Goal: Find contact information: Find contact information

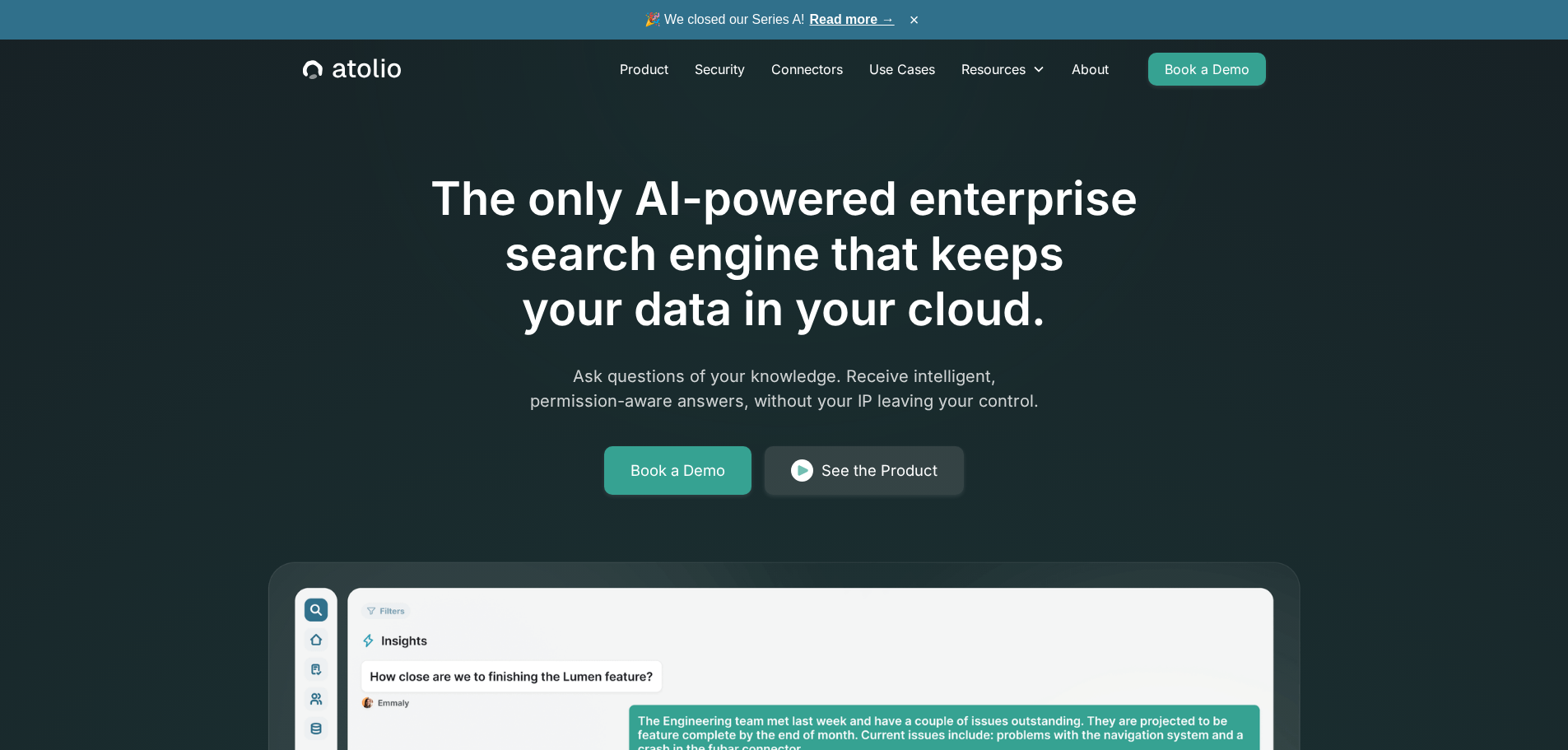
click at [1024, 309] on h1 "The only AI-powered enterprise search engine that keeps your data in your cloud." at bounding box center [784, 254] width 843 height 167
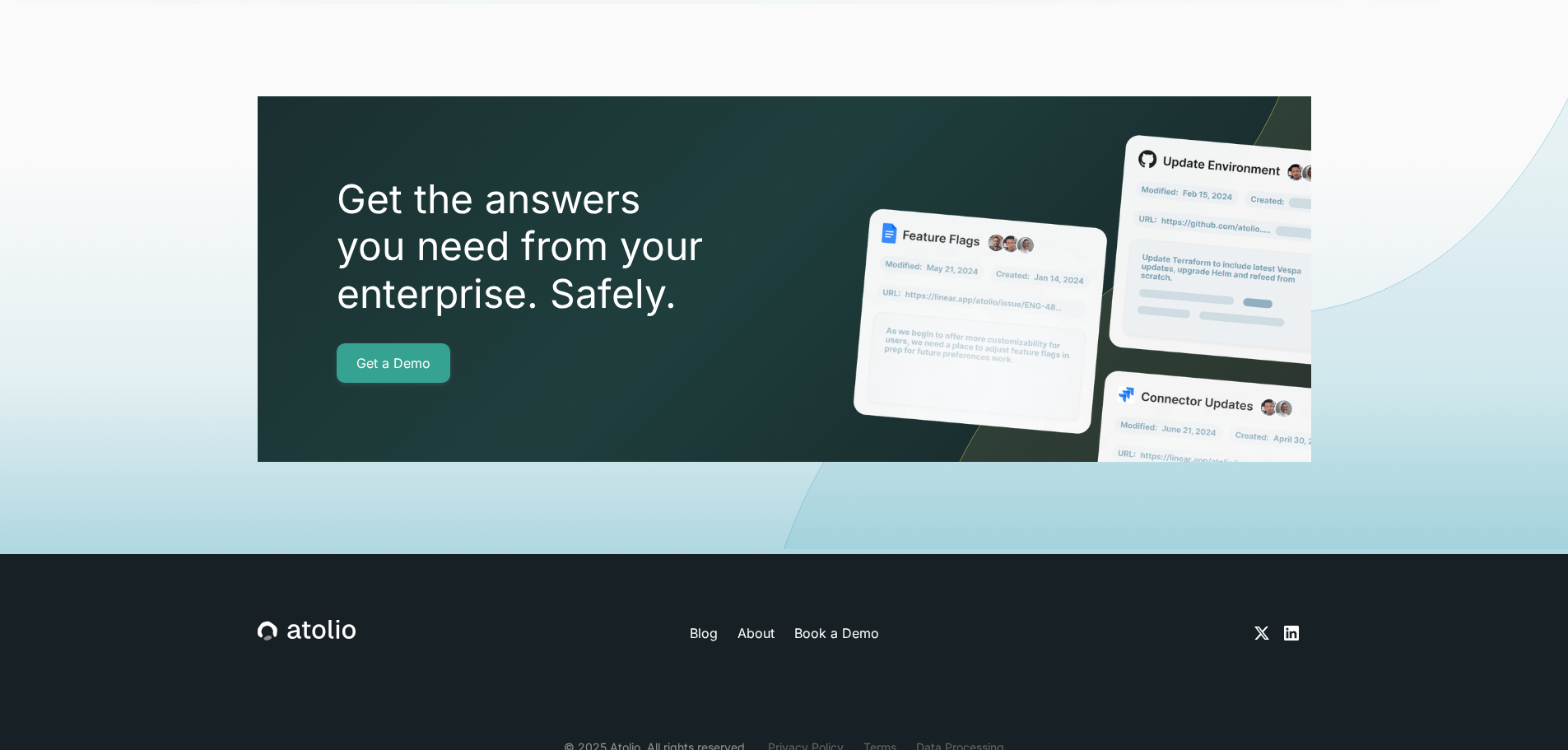
scroll to position [5800, 0]
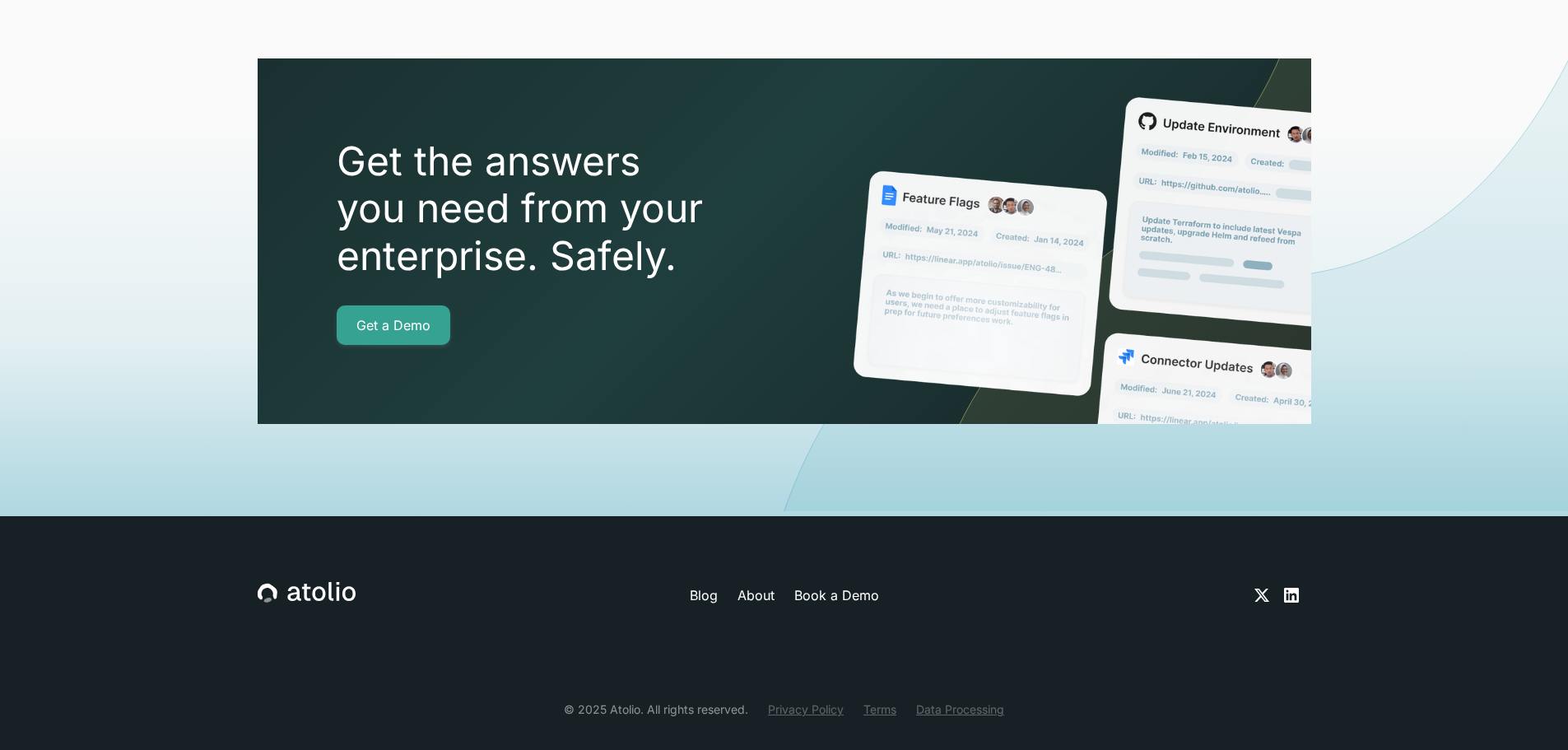
click at [754, 585] on link "About" at bounding box center [756, 595] width 37 height 20
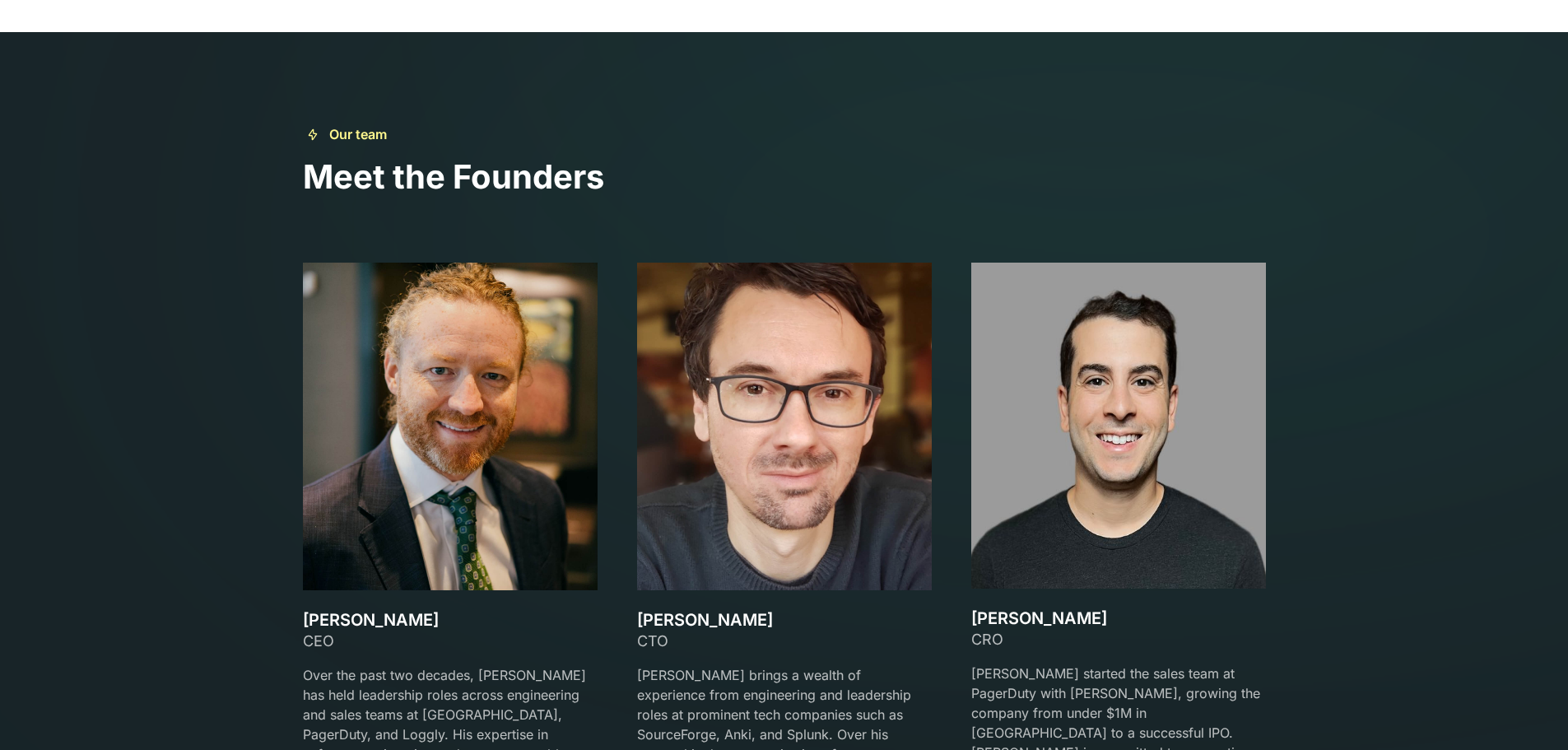
scroll to position [2387, 0]
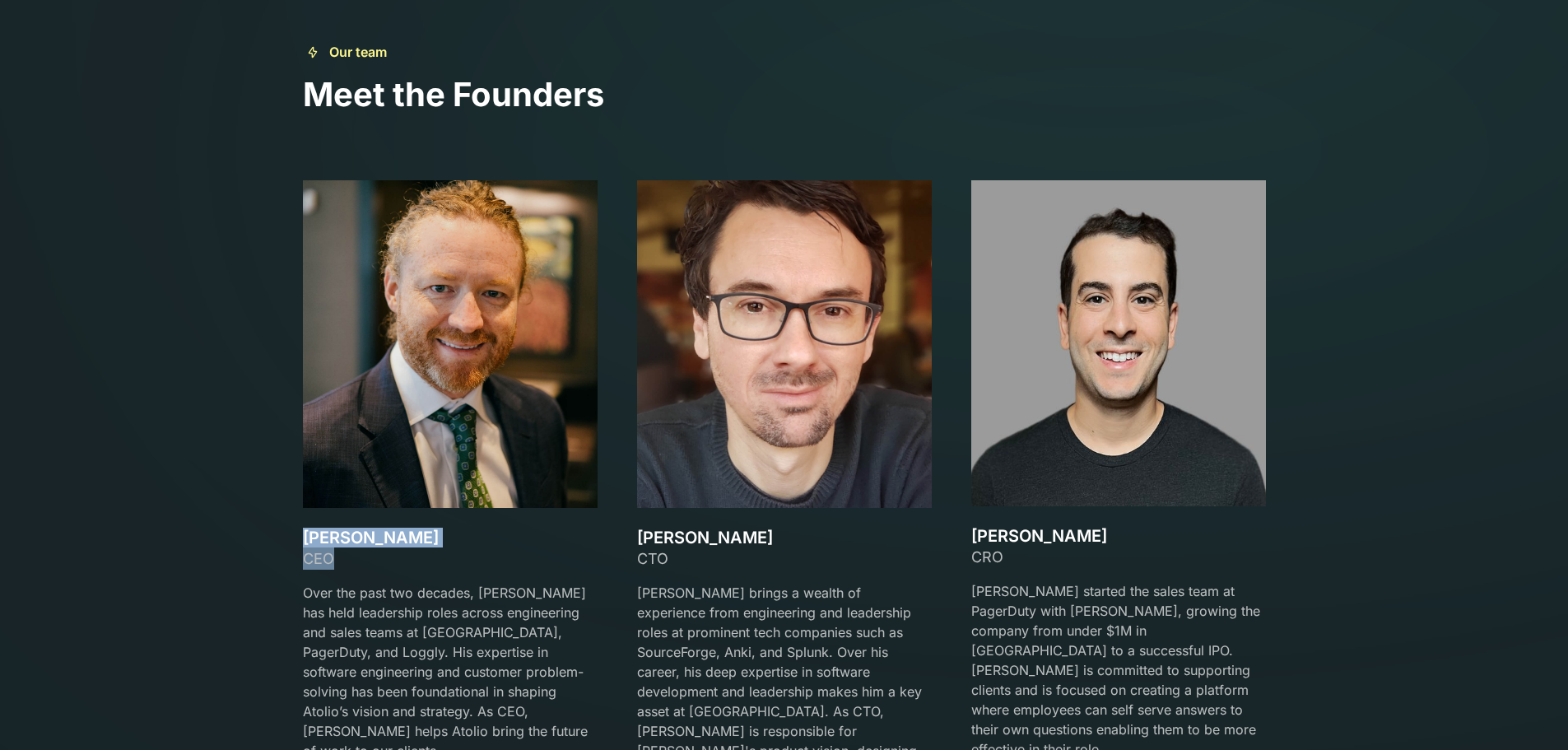
drag, startPoint x: 338, startPoint y: 560, endPoint x: 294, endPoint y: 541, distance: 47.9
click at [294, 541] on div "Our team Meet the Founders [PERSON_NAME] CEO Over the past two decades, [PERSON…" at bounding box center [784, 431] width 1002 height 778
copy div "[PERSON_NAME] CEO"
click at [370, 550] on div "CEO" at bounding box center [450, 559] width 294 height 22
drag, startPoint x: 304, startPoint y: 536, endPoint x: 459, endPoint y: 543, distance: 155.2
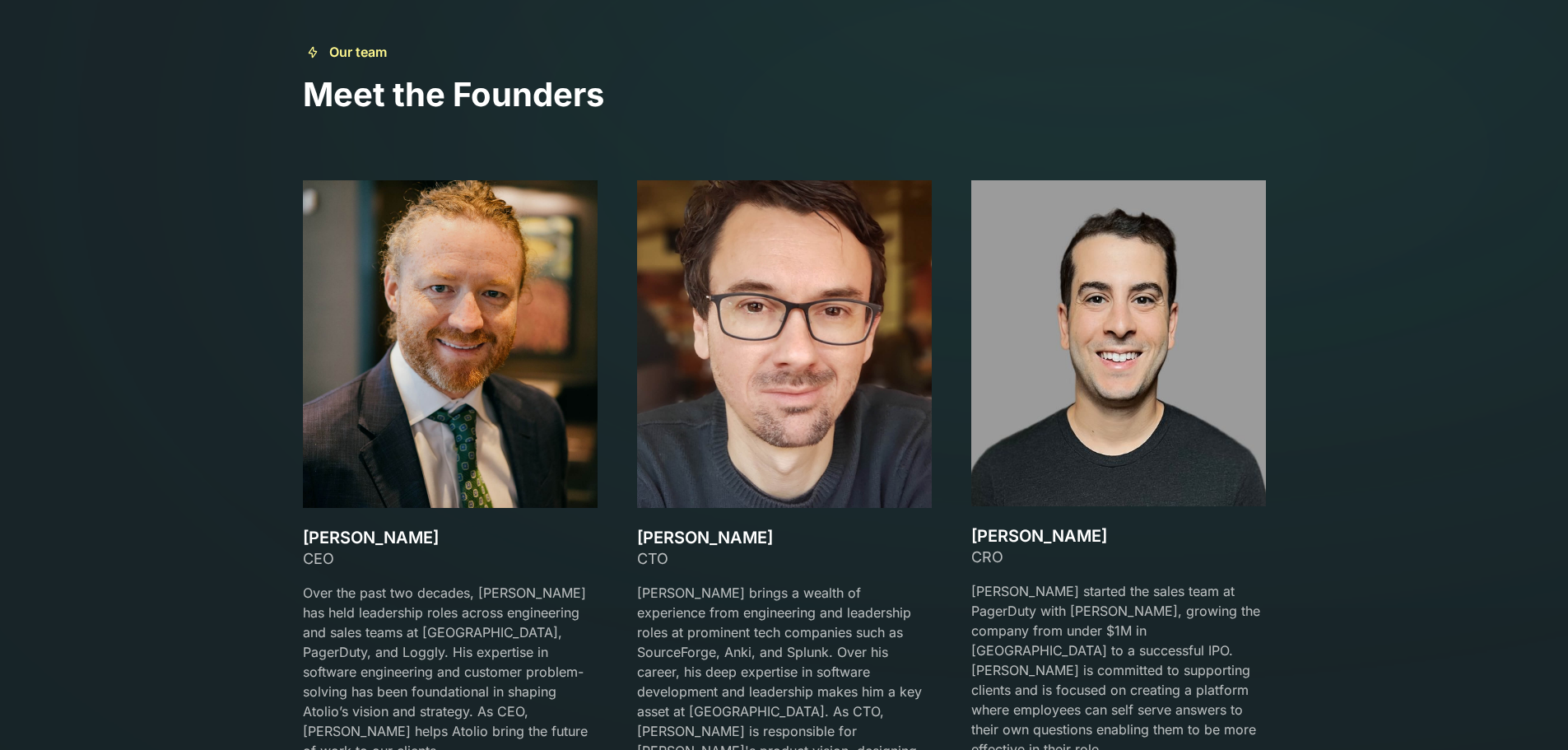
click at [459, 543] on h3 "[PERSON_NAME]" at bounding box center [450, 537] width 294 height 20
copy h3 "[PERSON_NAME]"
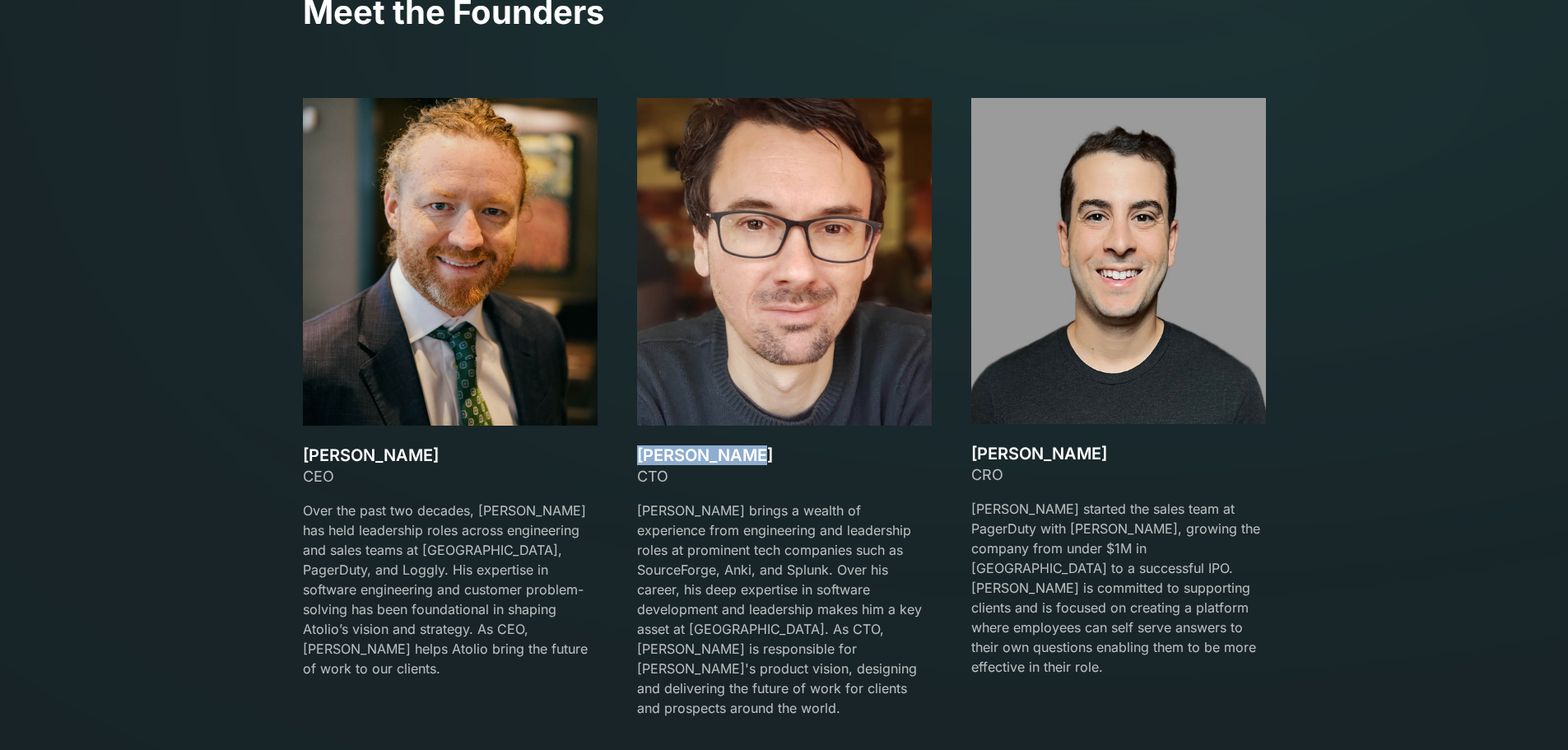
drag, startPoint x: 632, startPoint y: 452, endPoint x: 772, endPoint y: 448, distance: 140.1
click at [772, 448] on div "[PERSON_NAME] CEO Over the past two decades, [PERSON_NAME] has held leadership …" at bounding box center [784, 418] width 963 height 640
copy h3 "[PERSON_NAME]"
click at [676, 484] on div "CTO" at bounding box center [784, 476] width 294 height 22
drag, startPoint x: 640, startPoint y: 456, endPoint x: 800, endPoint y: 461, distance: 160.1
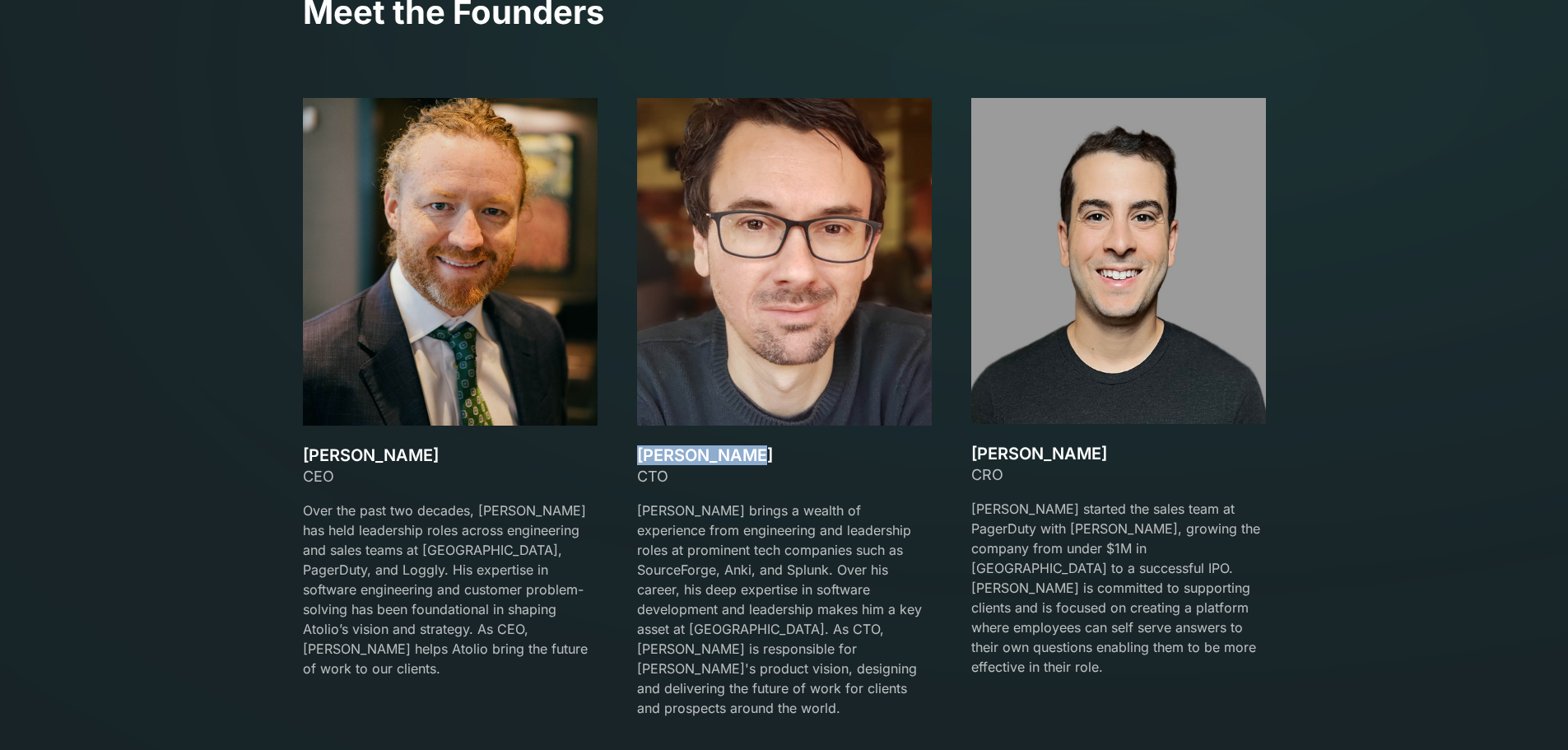
click at [800, 461] on h3 "[PERSON_NAME]" at bounding box center [784, 455] width 294 height 20
copy h3 "[PERSON_NAME]"
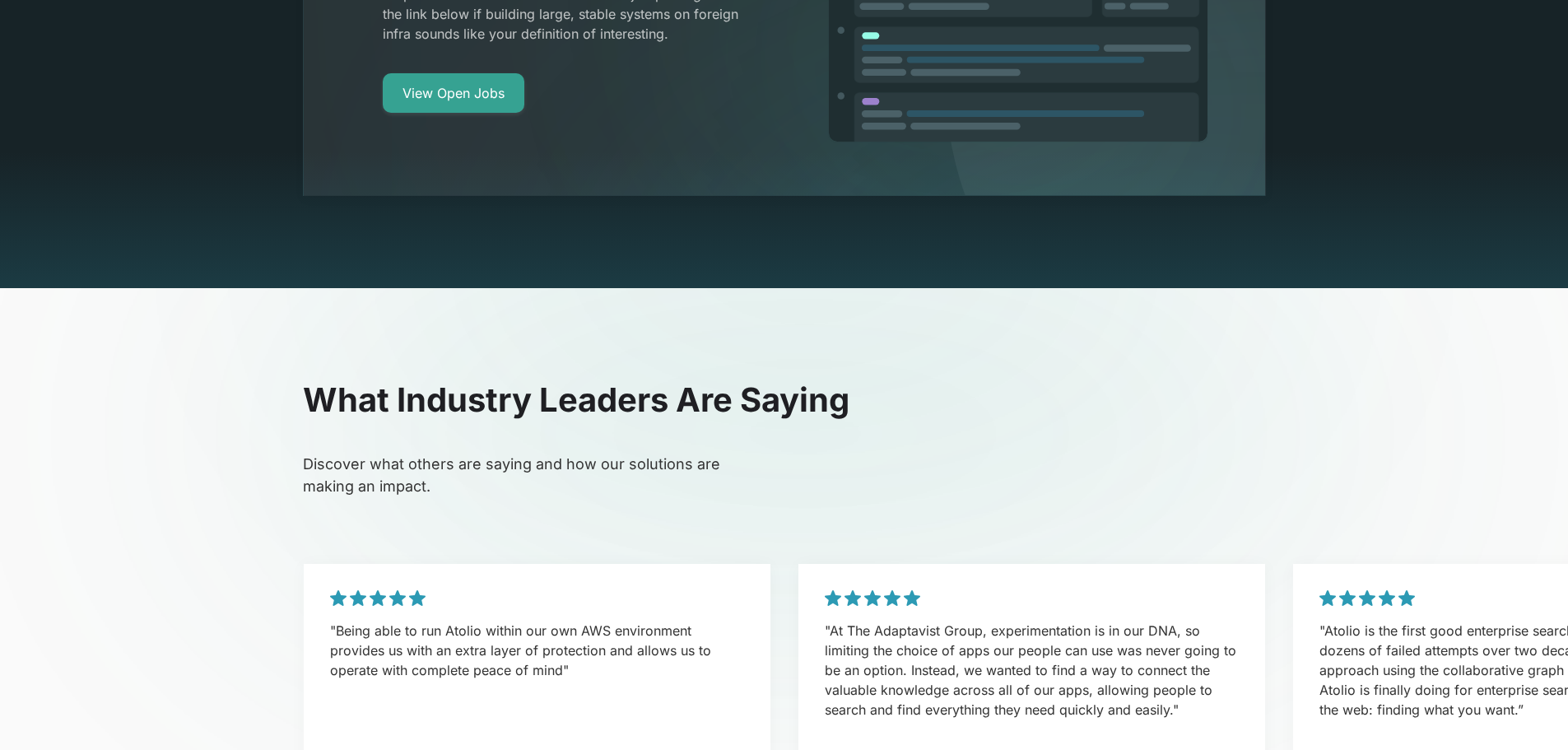
scroll to position [3046, 0]
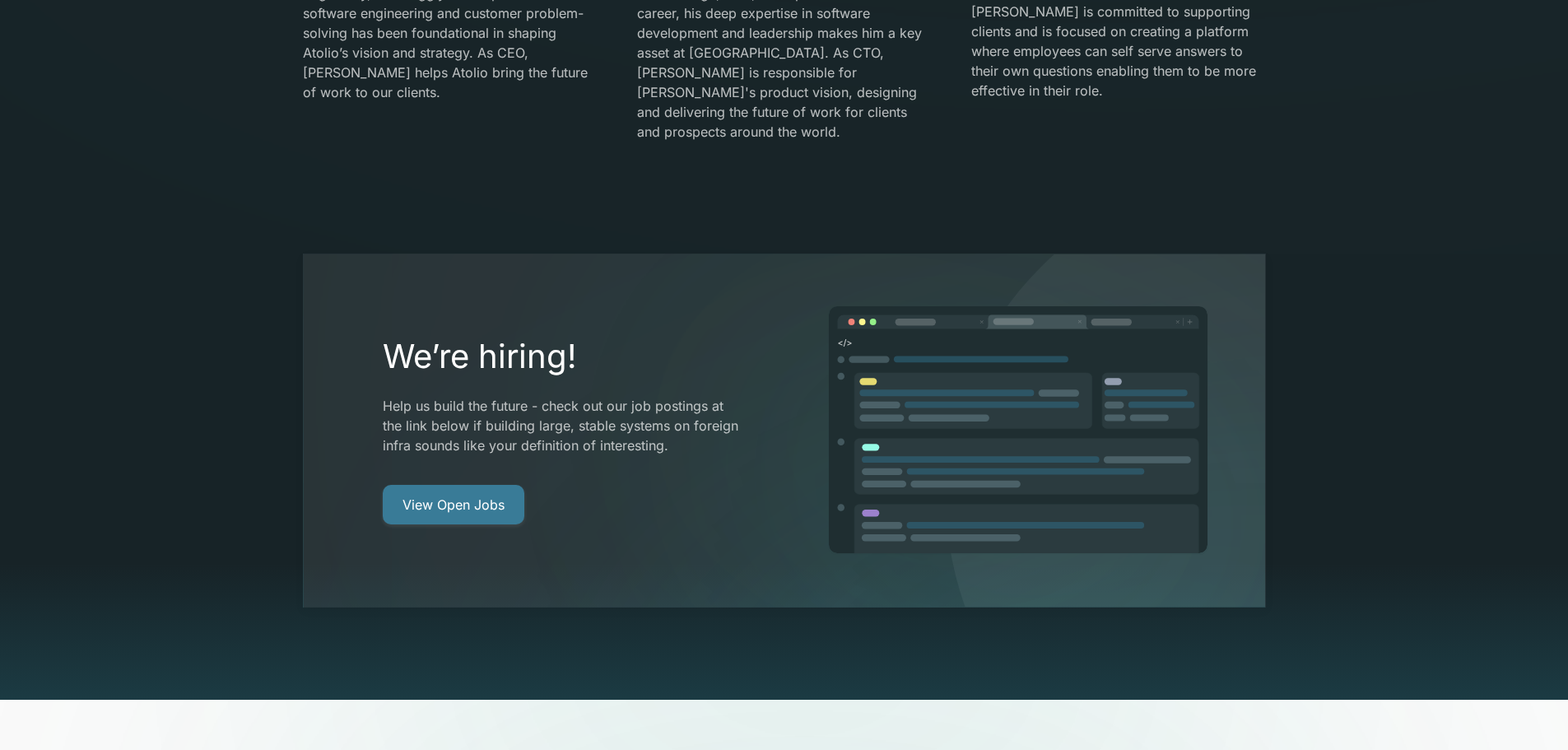
click at [459, 485] on link "View Open Jobs" at bounding box center [454, 504] width 142 height 40
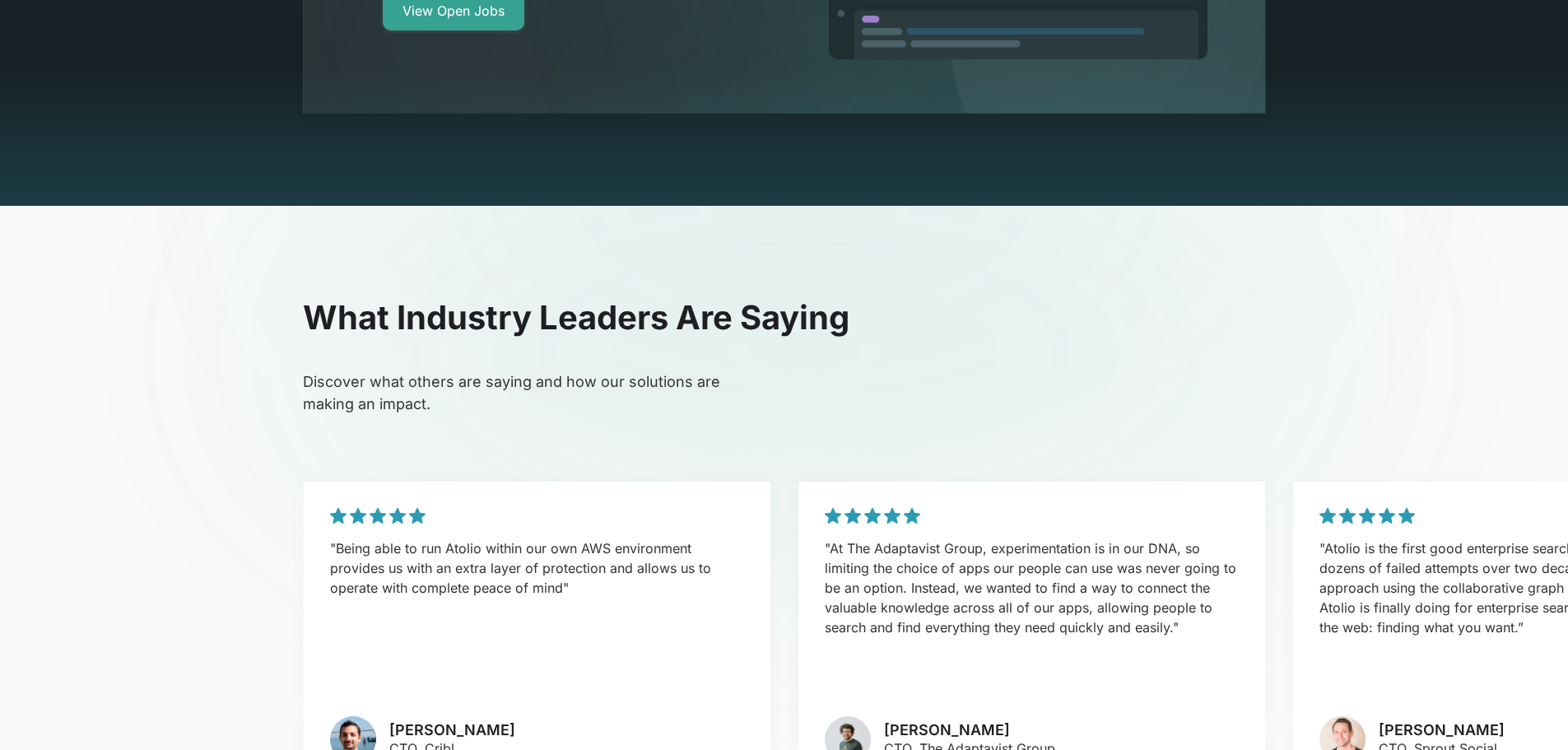
scroll to position [3974, 0]
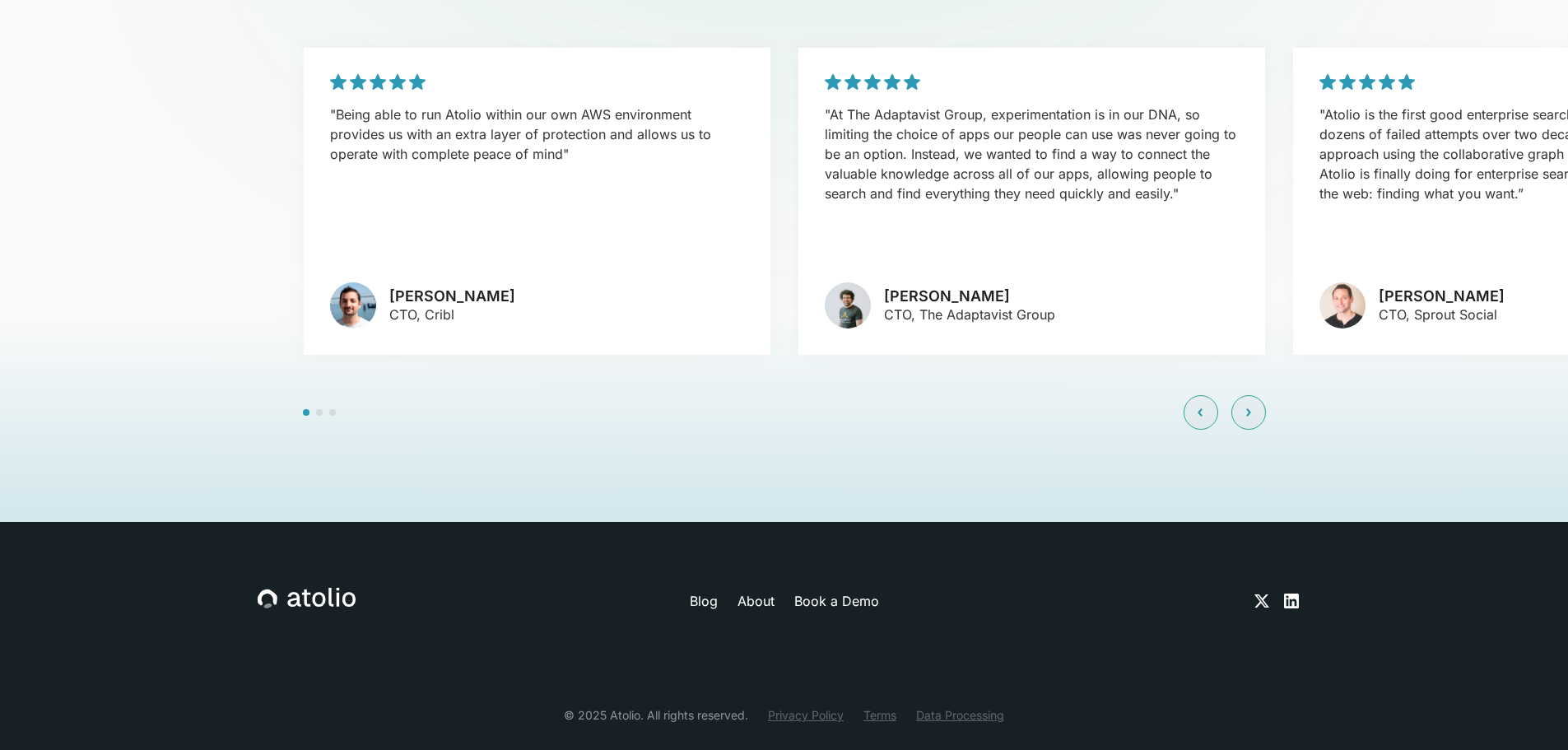
click at [1291, 591] on icon at bounding box center [1291, 601] width 20 height 20
